Goal: Task Accomplishment & Management: Use online tool/utility

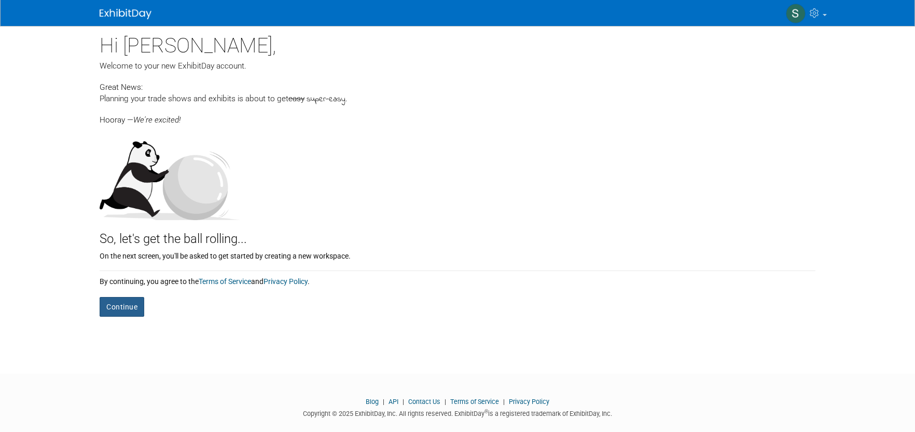
click at [131, 303] on button "Continue" at bounding box center [122, 307] width 45 height 20
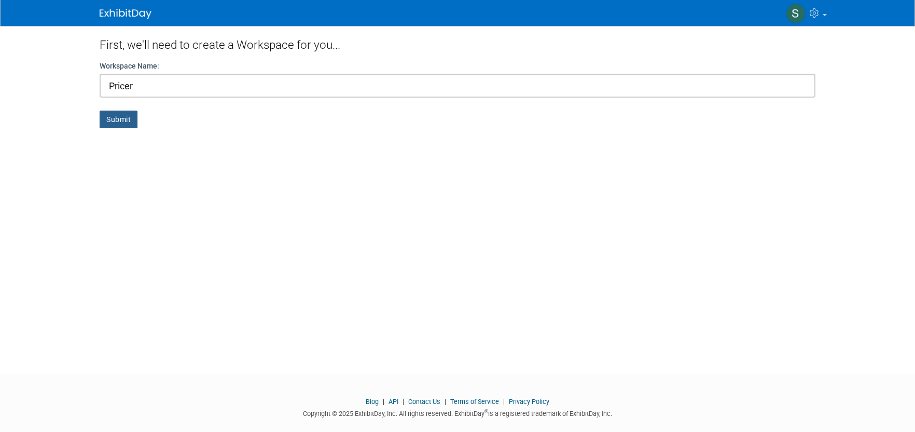
type input "Pricer"
click at [121, 124] on button "Submit" at bounding box center [119, 119] width 38 height 18
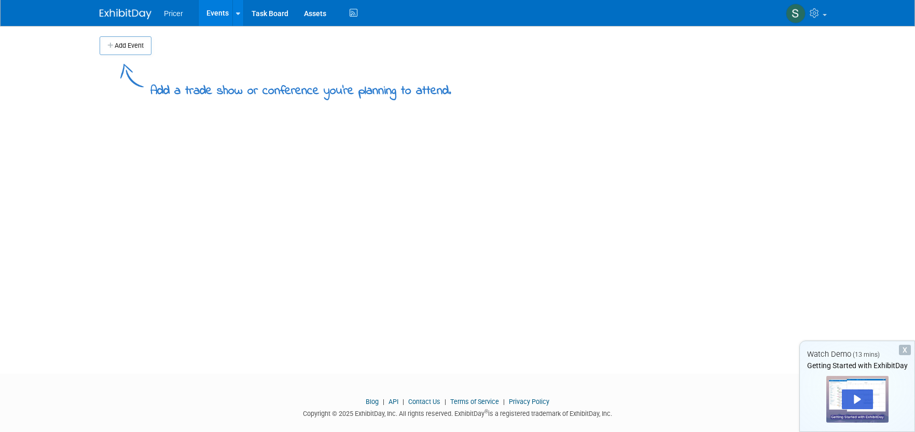
click at [116, 48] on button "Add Event" at bounding box center [126, 45] width 52 height 19
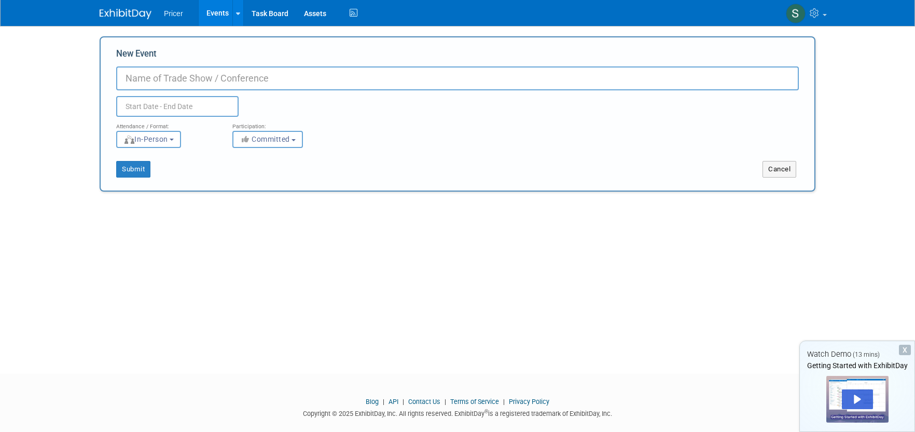
click at [142, 73] on input "New Event" at bounding box center [457, 78] width 683 height 24
click at [770, 169] on button "Cancel" at bounding box center [780, 169] width 34 height 17
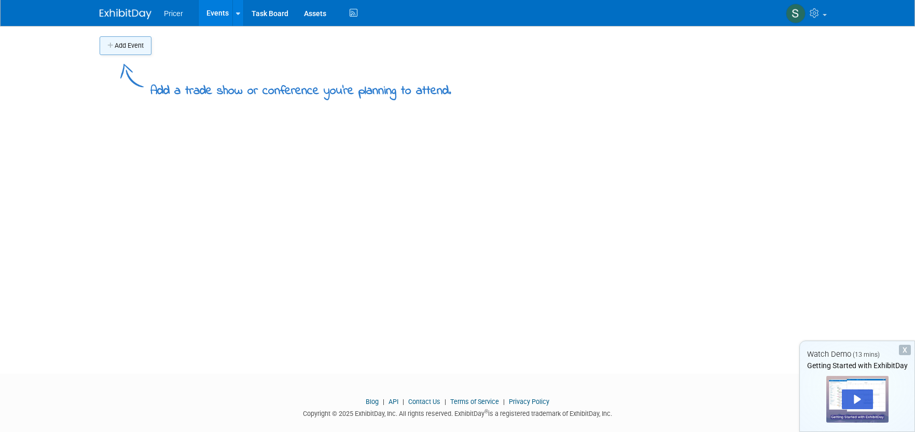
click at [140, 49] on button "Add Event" at bounding box center [126, 45] width 52 height 19
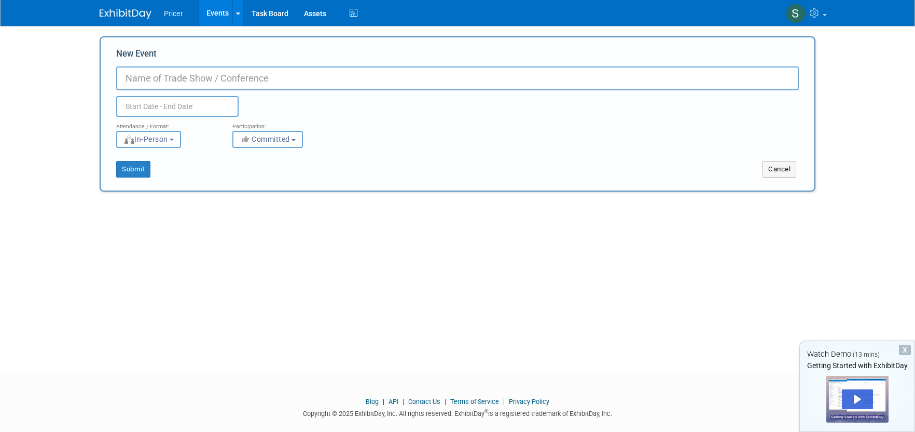
click at [158, 83] on input "New Event" at bounding box center [457, 78] width 683 height 24
type input "GroceryShop"
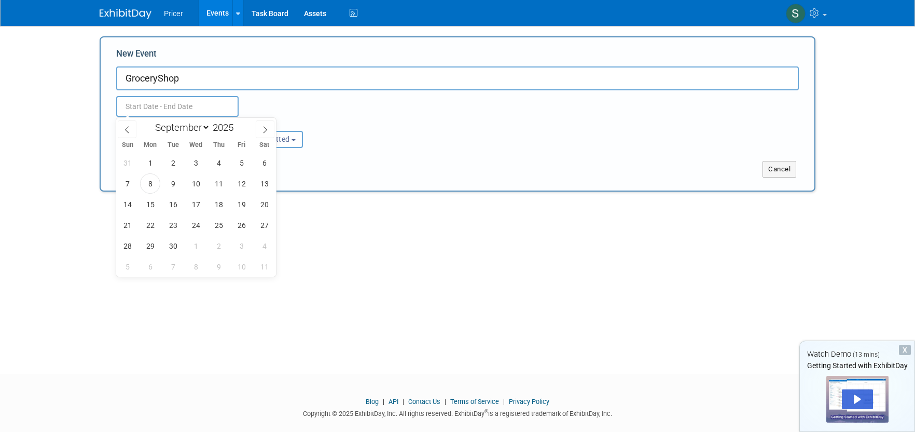
click at [179, 101] on input "text" at bounding box center [177, 106] width 122 height 21
click at [267, 230] on span "27" at bounding box center [264, 225] width 20 height 20
click at [196, 251] on span "1" at bounding box center [196, 246] width 20 height 20
type input "Sep 27, 2025 to Oct 1, 2025"
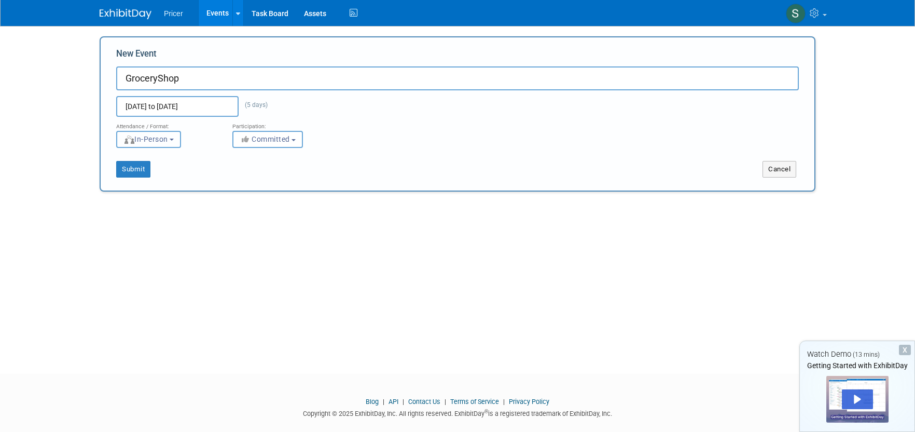
click at [173, 137] on button "In-Person" at bounding box center [148, 139] width 65 height 17
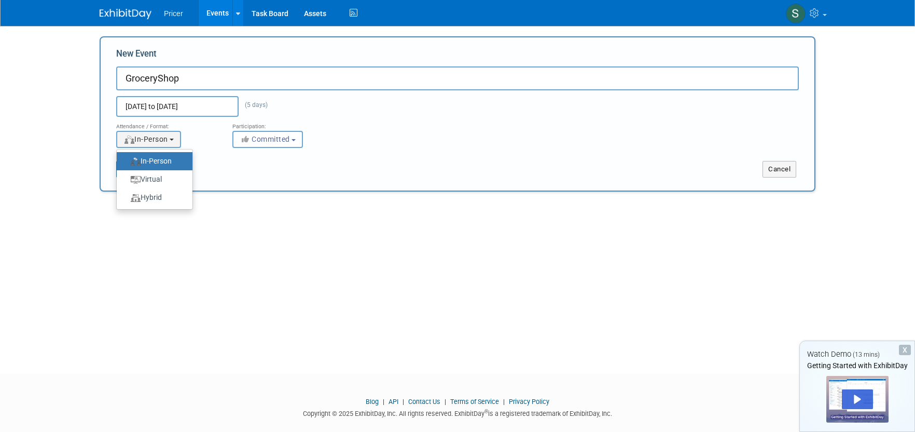
click at [272, 151] on div "Submit Cancel" at bounding box center [457, 163] width 698 height 30
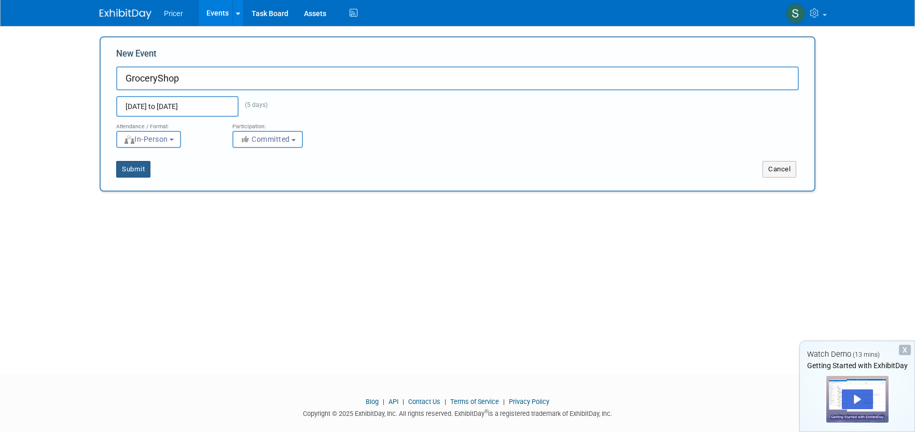
click at [129, 165] on button "Submit" at bounding box center [133, 169] width 34 height 17
type input "GroceryShop"
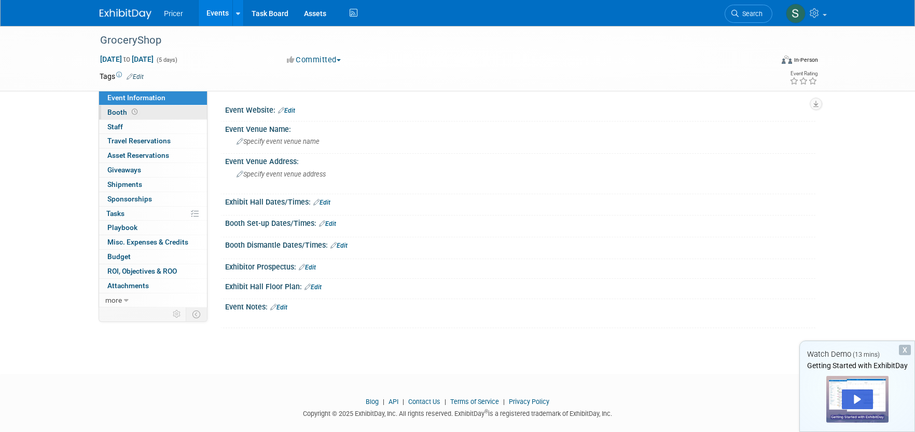
click at [123, 113] on span "Booth" at bounding box center [123, 112] width 32 height 8
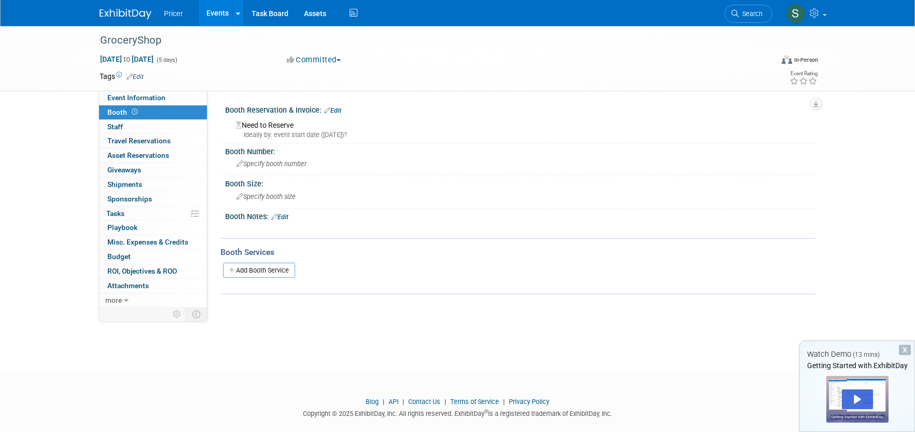
click at [61, 130] on div "GroceryShop Sep 27, 2025 to Oct 1, 2025 (5 days) Sep 27, 2025 to Oct 1, 2025 Co…" at bounding box center [457, 190] width 915 height 329
click at [236, 12] on icon at bounding box center [238, 13] width 4 height 7
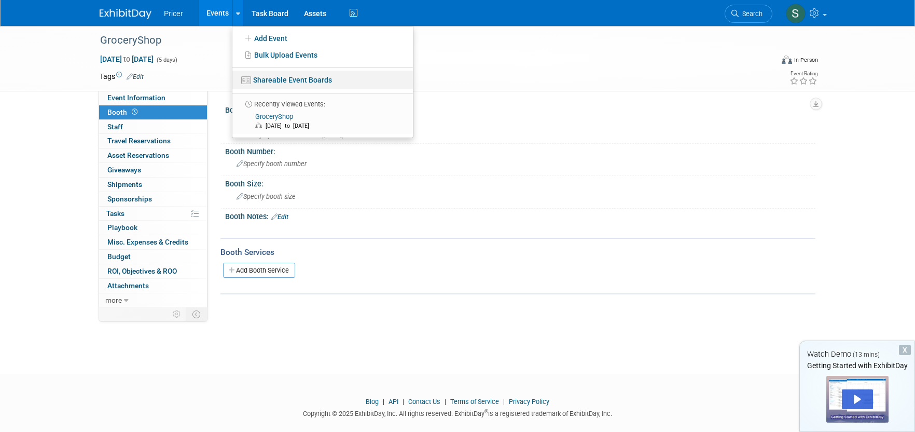
click at [299, 80] on link "Shareable Event Boards" at bounding box center [322, 80] width 181 height 19
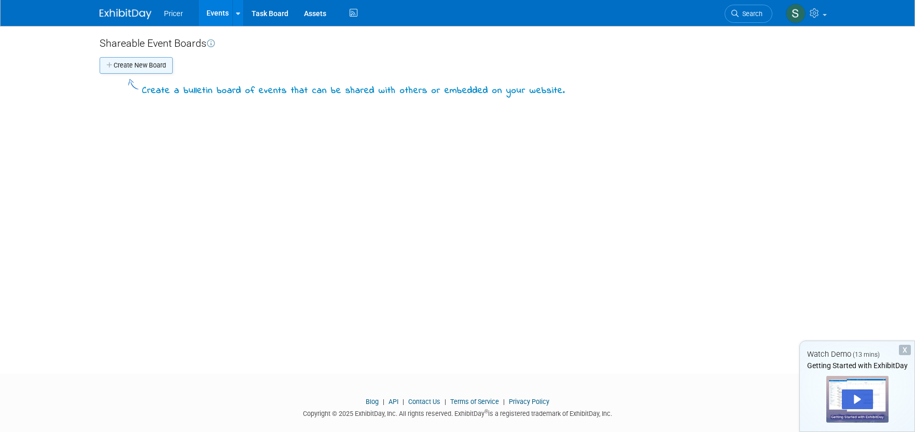
click at [133, 73] on button "Create New Board" at bounding box center [136, 65] width 73 height 17
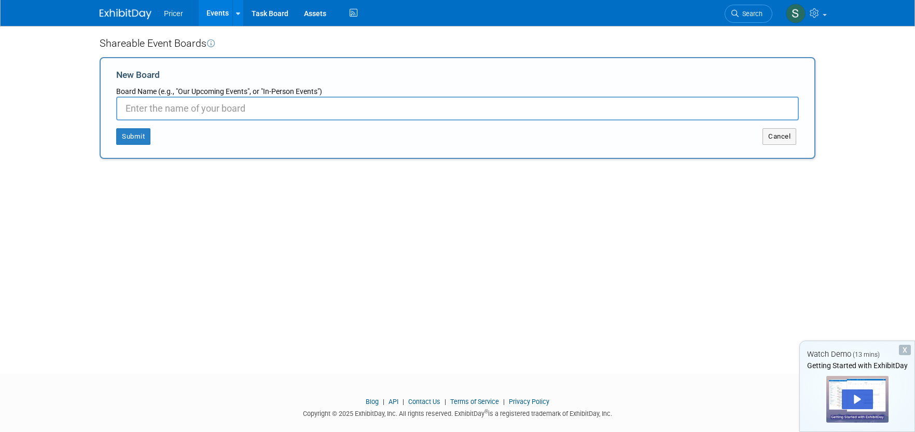
click at [159, 112] on input "New Board" at bounding box center [457, 108] width 683 height 24
type input "Booth"
click at [146, 135] on button "Submit" at bounding box center [133, 136] width 34 height 17
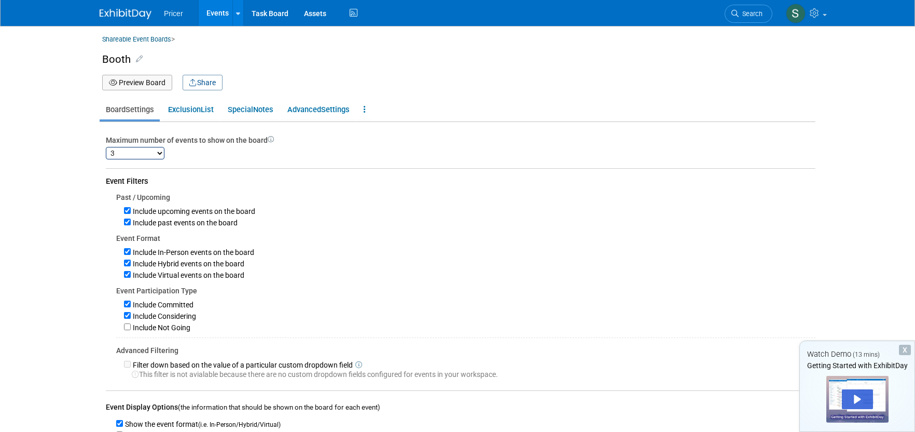
click at [161, 155] on select "1 2 3 4 5 6 7 8 9 10 11 12 13 14 15 16 17 18 19 20 21 22 23 24 25 26 27 28 29 3…" at bounding box center [135, 153] width 59 height 12
click at [164, 84] on button "Preview Board" at bounding box center [137, 83] width 70 height 16
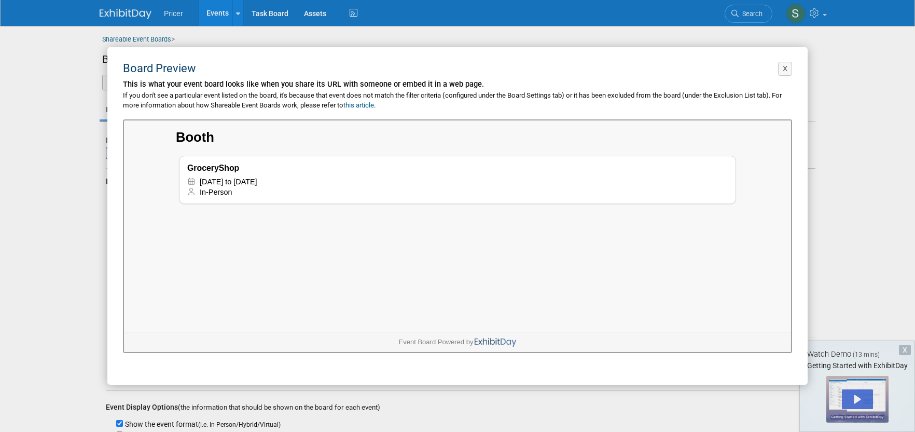
drag, startPoint x: 276, startPoint y: 178, endPoint x: 263, endPoint y: 180, distance: 13.1
click at [256, 178] on div "Sep 27, 2025 to Oct 1, 2025" at bounding box center [226, 180] width 59 height 10
drag, startPoint x: 231, startPoint y: 181, endPoint x: 211, endPoint y: 163, distance: 26.5
click at [230, 180] on div "Sep 27, 2025 to Oct 1, 2025" at bounding box center [226, 180] width 59 height 10
